Goal: Task Accomplishment & Management: Manage account settings

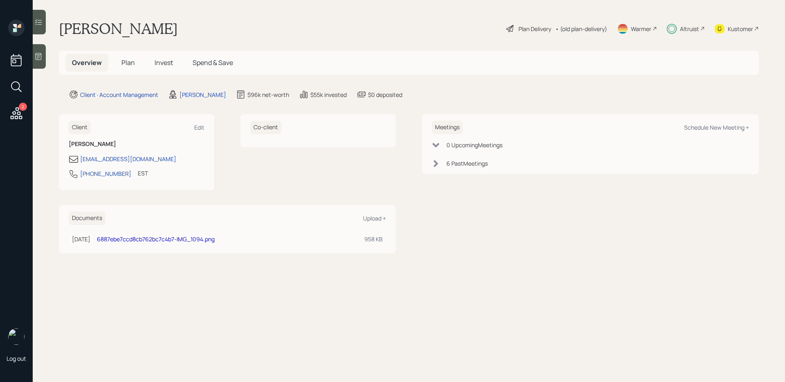
click at [171, 64] on span "Invest" at bounding box center [164, 62] width 18 height 9
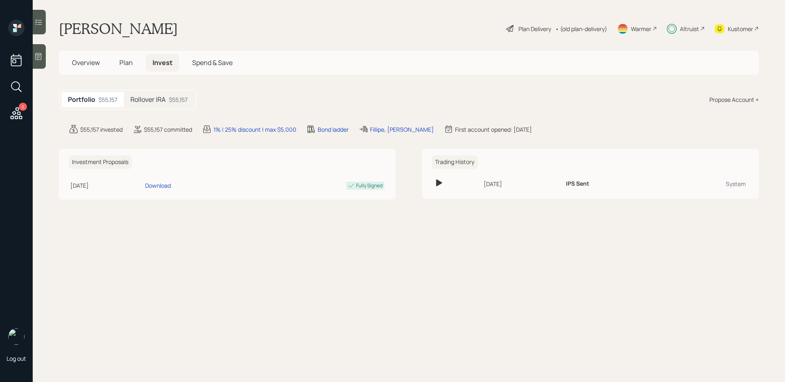
click at [34, 22] on div at bounding box center [39, 22] width 13 height 25
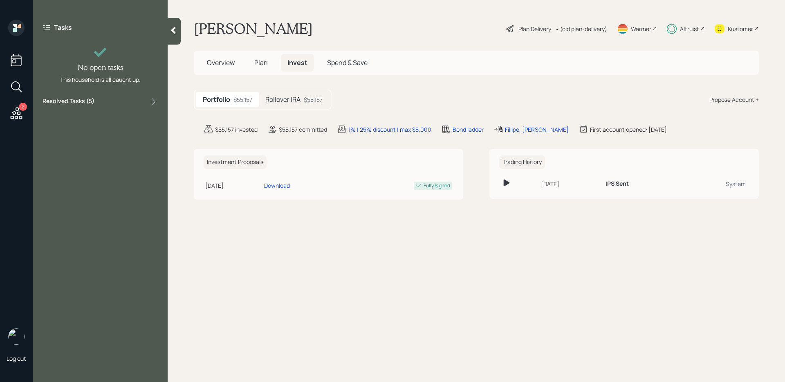
click at [115, 109] on div "Tasks No open tasks This household is all caught up. Resolved Tasks ( 5 )" at bounding box center [100, 65] width 135 height 90
click at [110, 101] on div "Resolved Tasks ( 5 )" at bounding box center [100, 102] width 115 height 10
